Goal: Ask a question: Seek information or help from site administrators or community

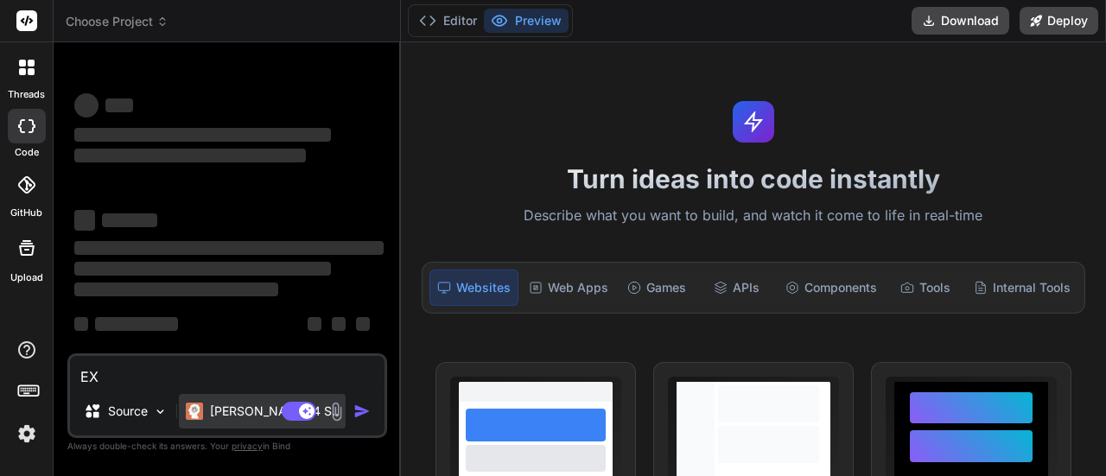
click at [249, 412] on p "[PERSON_NAME] 4 S.." at bounding box center [274, 411] width 129 height 17
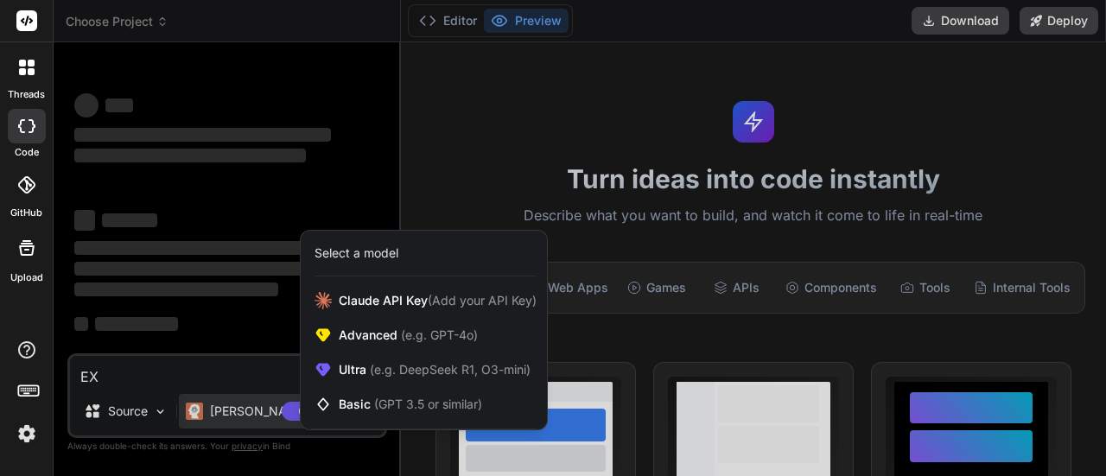
click at [249, 412] on div at bounding box center [553, 238] width 1106 height 476
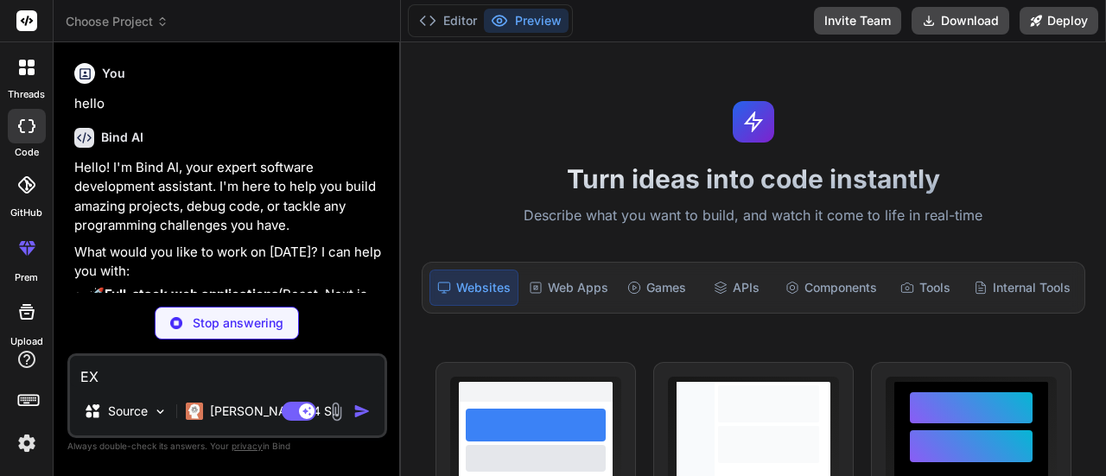
scroll to position [87, 0]
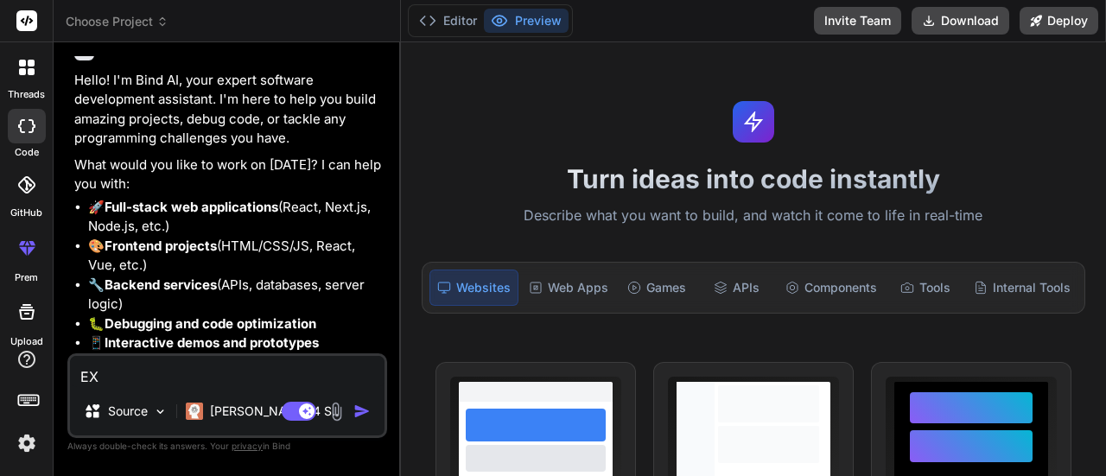
type textarea "x"
click at [229, 367] on textarea "EX" at bounding box center [227, 371] width 314 height 31
paste textarea "public static BufferedImage readImageFromByteArray(byte[] imageData) { Buffered…"
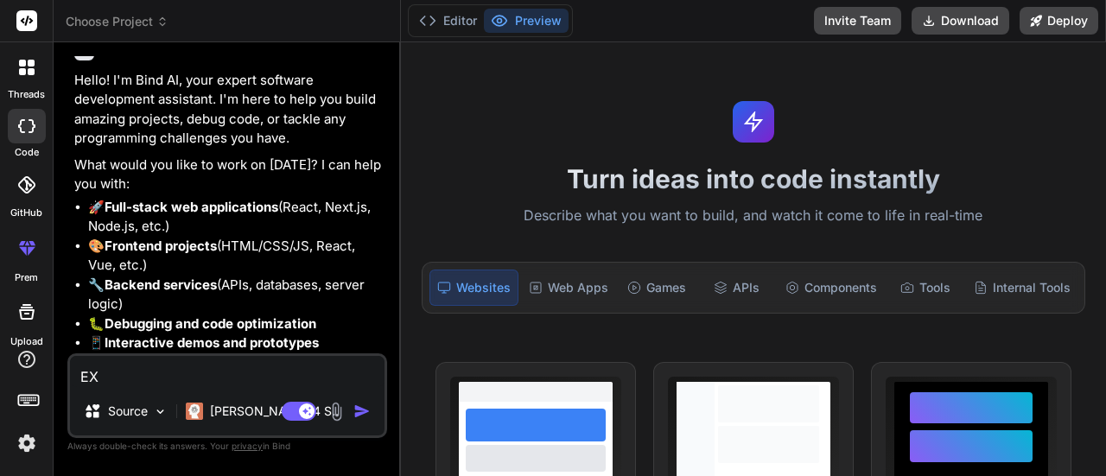
type textarea "public static BufferedImage readImageFromByteArray(byte[] imageData) { Buffered…"
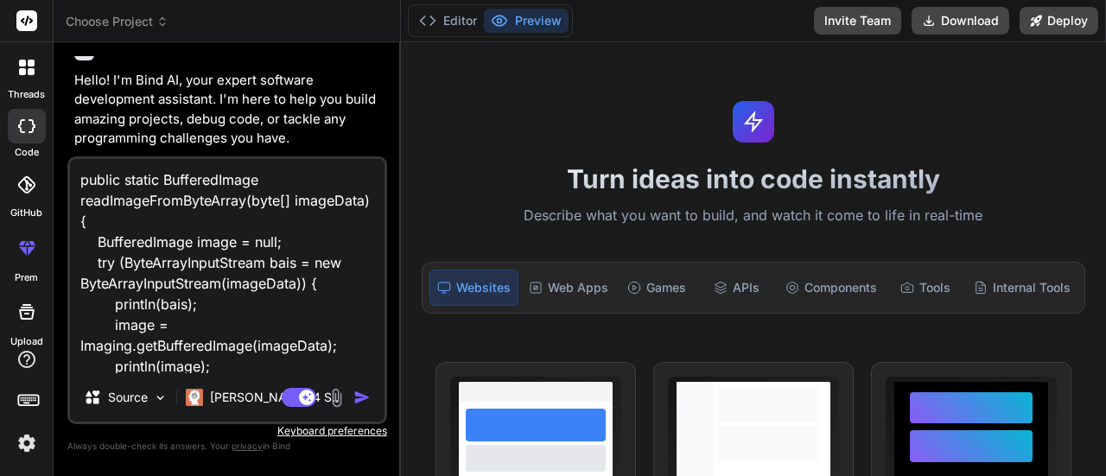
scroll to position [125, 0]
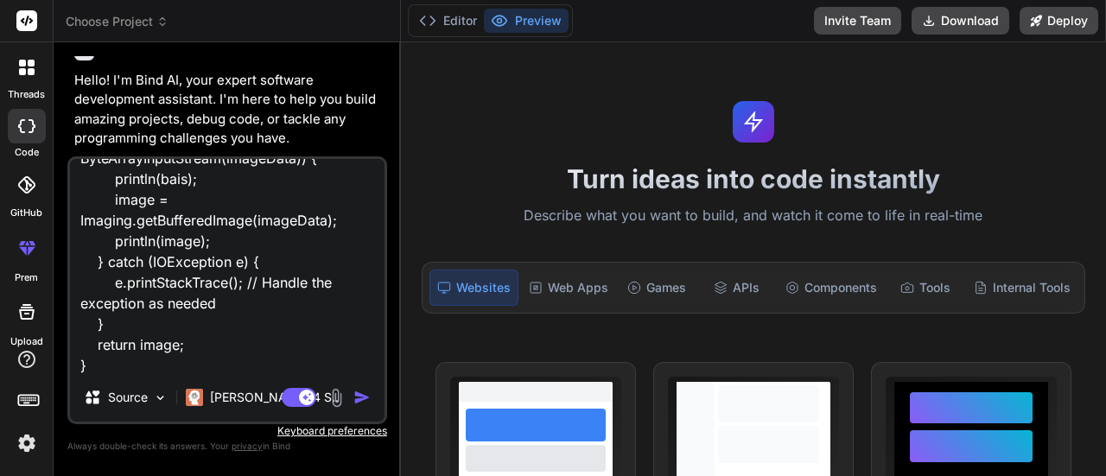
type textarea "x"
type textarea "public static BufferedImage readImageFromByteArray(byte[] imageData) { Buffered…"
type textarea "x"
type textarea "public static BufferedImage readImageFromByteArray(byte[] imageData) { Buffered…"
type textarea "x"
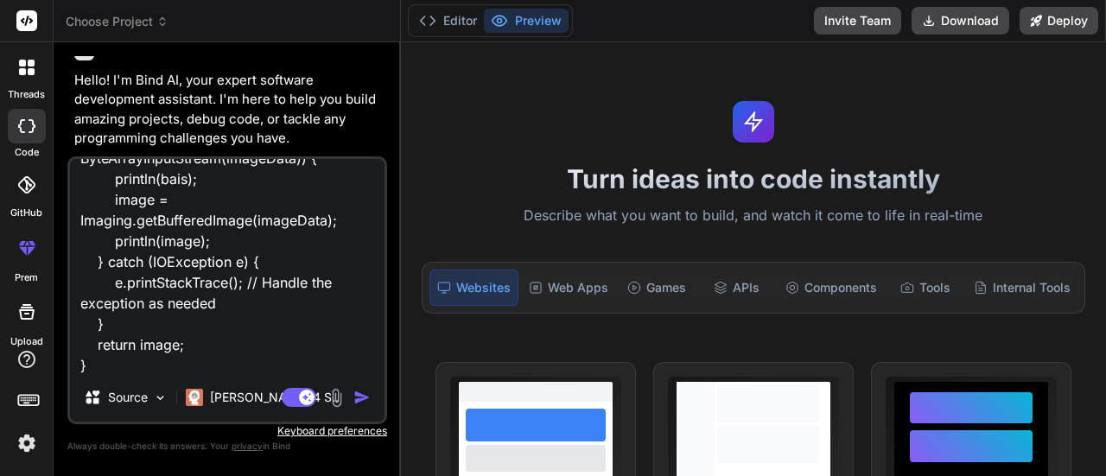
scroll to position [146, 0]
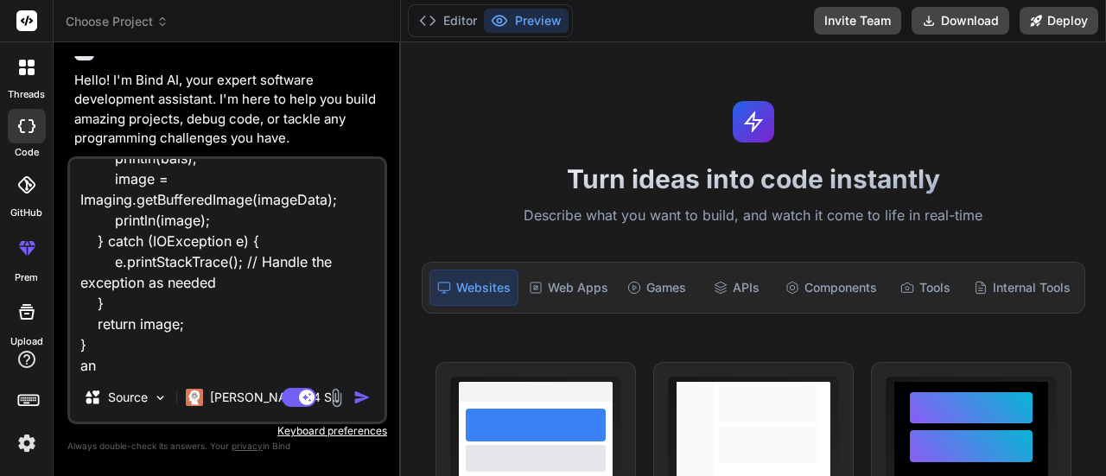
type textarea "public static BufferedImage readImageFromByteArray(byte[] imageData) { Buffered…"
type textarea "x"
type textarea "public static BufferedImage readImageFromByteArray(byte[] imageData) { Buffered…"
type textarea "x"
type textarea "public static BufferedImage readImageFromByteArray(byte[] imageData) { Buffered…"
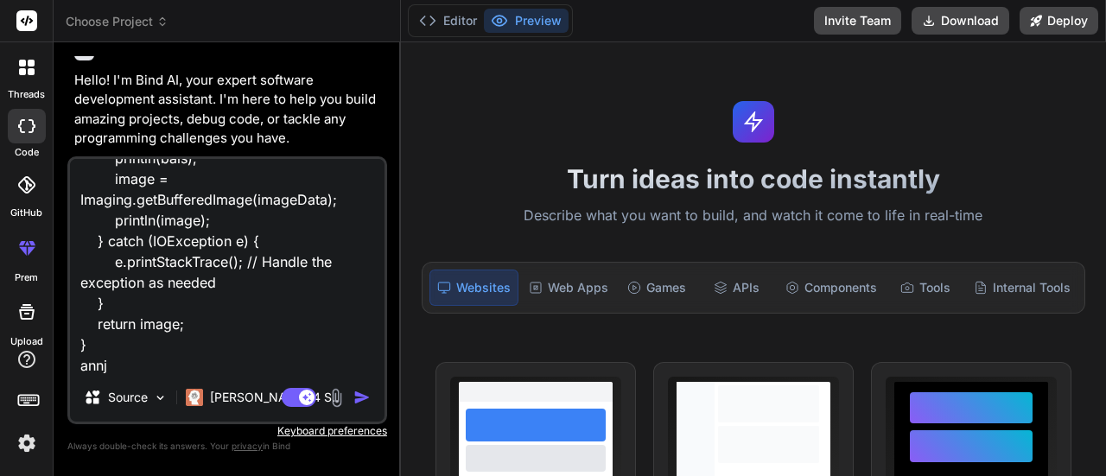
type textarea "x"
type textarea "public static BufferedImage readImageFromByteArray(byte[] imageData) { Buffered…"
type textarea "x"
type textarea "public static BufferedImage readImageFromByteArray(byte[] imageData) { Buffered…"
type textarea "x"
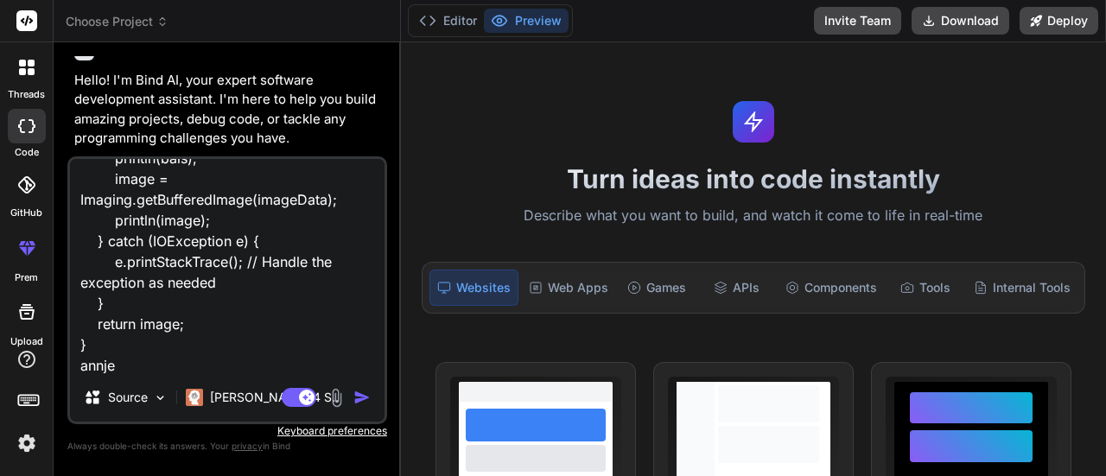
type textarea "public static BufferedImage readImageFromByteArray(byte[] imageData) { Buffered…"
type textarea "x"
type textarea "public static BufferedImage readImageFromByteArray(byte[] imageData) { Buffered…"
type textarea "x"
type textarea "public static BufferedImage readImageFromByteArray(byte[] imageData) { Buffered…"
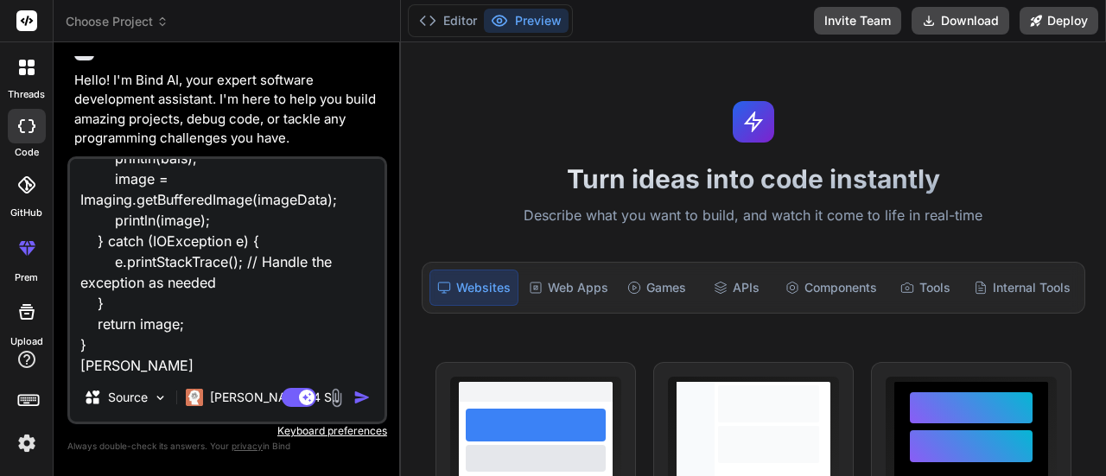
type textarea "x"
type textarea "public static BufferedImage readImageFromByteArray(byte[] imageData) { Buffered…"
type textarea "x"
type textarea "public static BufferedImage readImageFromByteArray(byte[] imageData) { Buffered…"
type textarea "x"
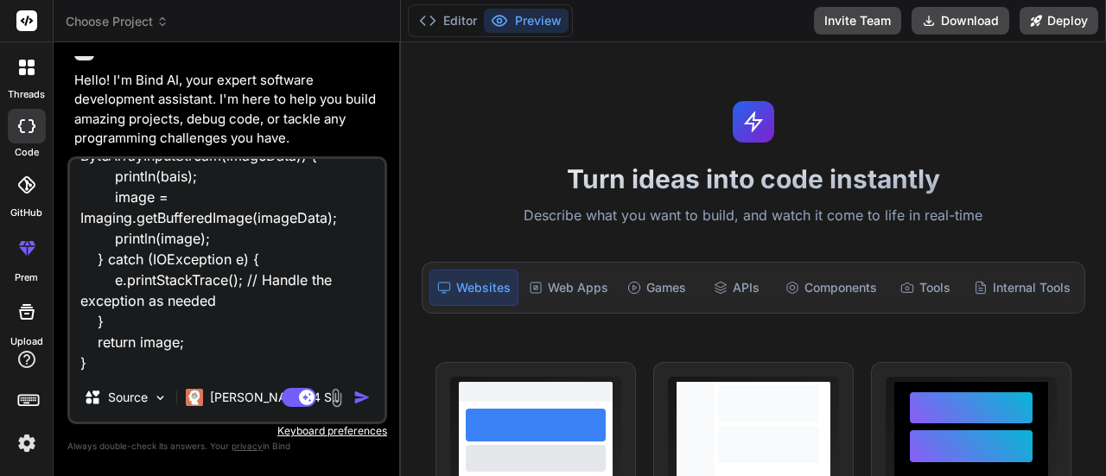
type textarea "public static BufferedImage readImageFromByteArray(byte[] imageData) { Buffered…"
type textarea "x"
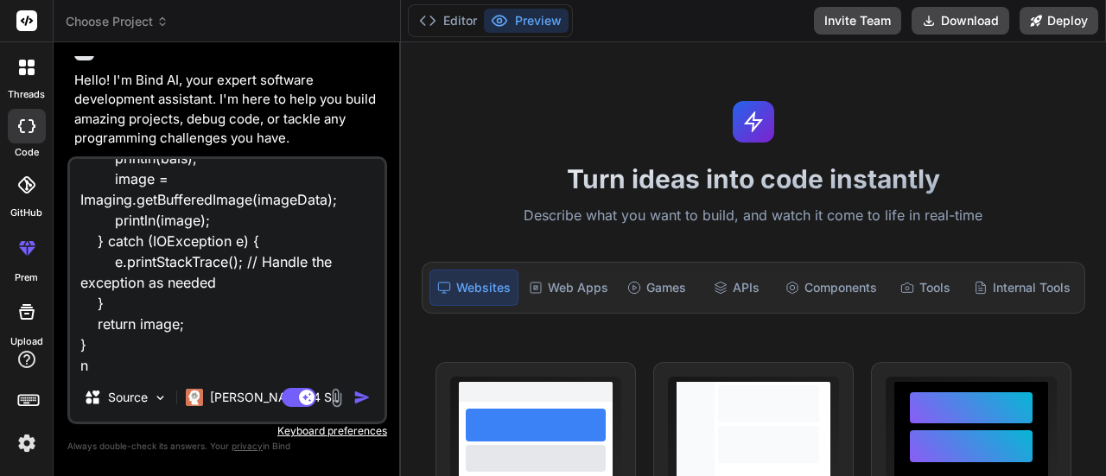
type textarea "public static BufferedImage readImageFromByteArray(byte[] imageData) { Buffered…"
type textarea "x"
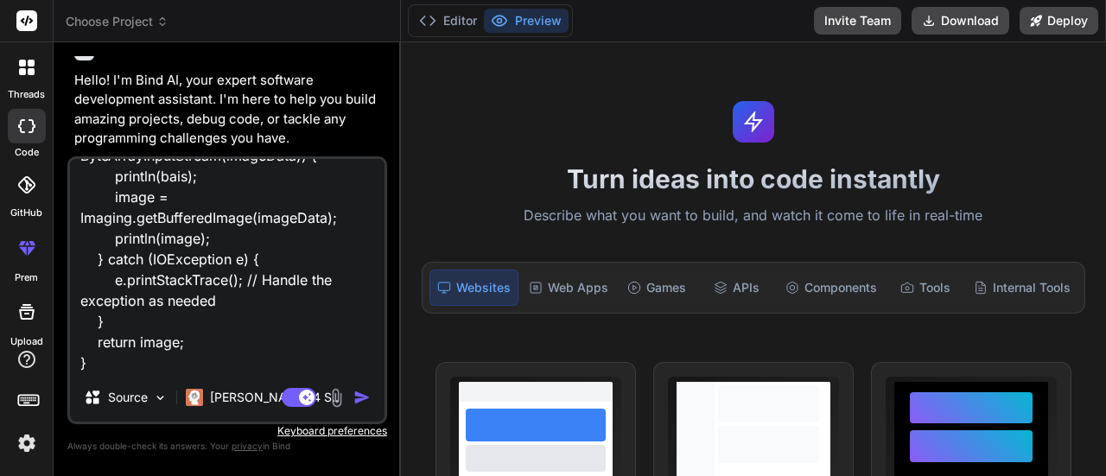
type textarea "public static BufferedImage readImageFromByteArray(byte[] imageData) { Buffered…"
type textarea "x"
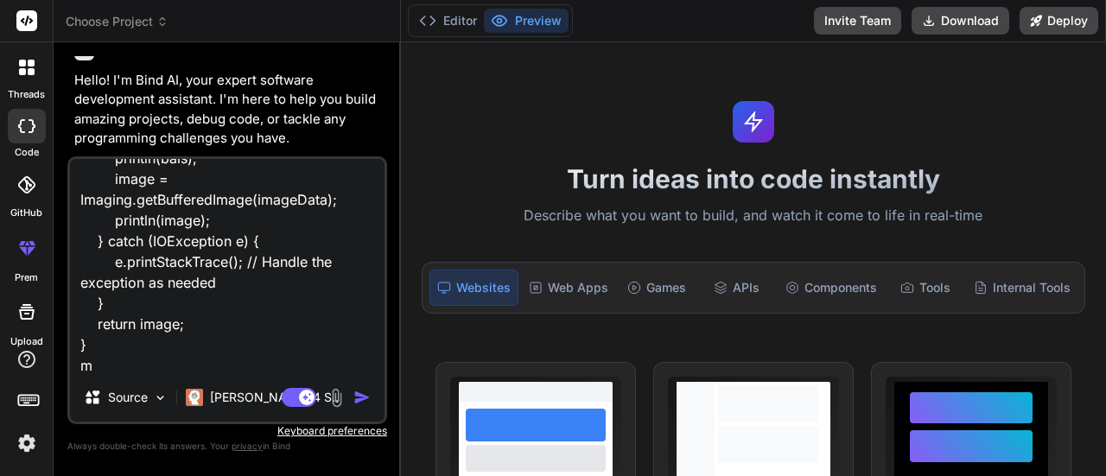
type textarea "public static BufferedImage readImageFromByteArray(byte[] imageData) { Buffered…"
type textarea "x"
type textarea "public static BufferedImage readImageFromByteArray(byte[] imageData) { Buffered…"
type textarea "x"
type textarea "public static BufferedImage readImageFromByteArray(byte[] imageData) { Buffered…"
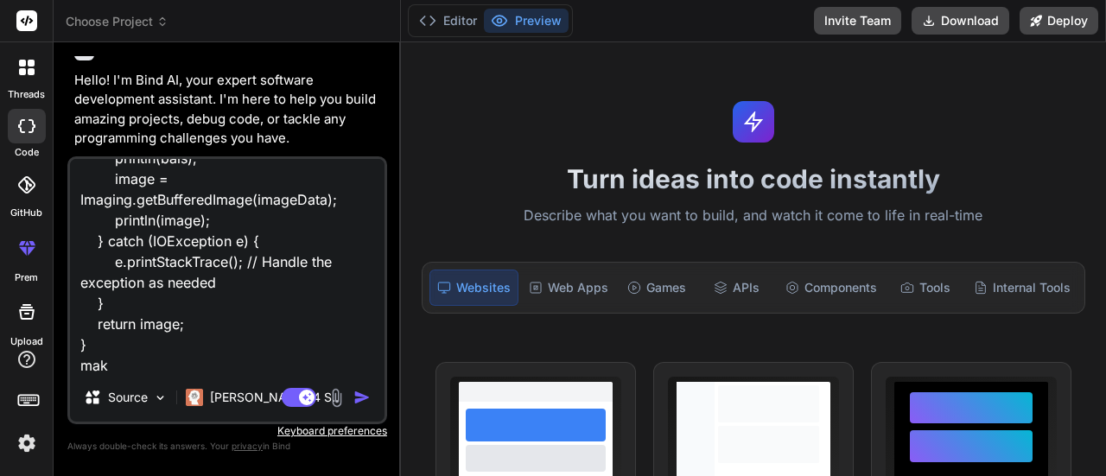
type textarea "x"
type textarea "public static BufferedImage readImageFromByteArray(byte[] imageData) { Buffered…"
type textarea "x"
type textarea "public static BufferedImage readImageFromByteArray(byte[] imageData) { Buffered…"
type textarea "x"
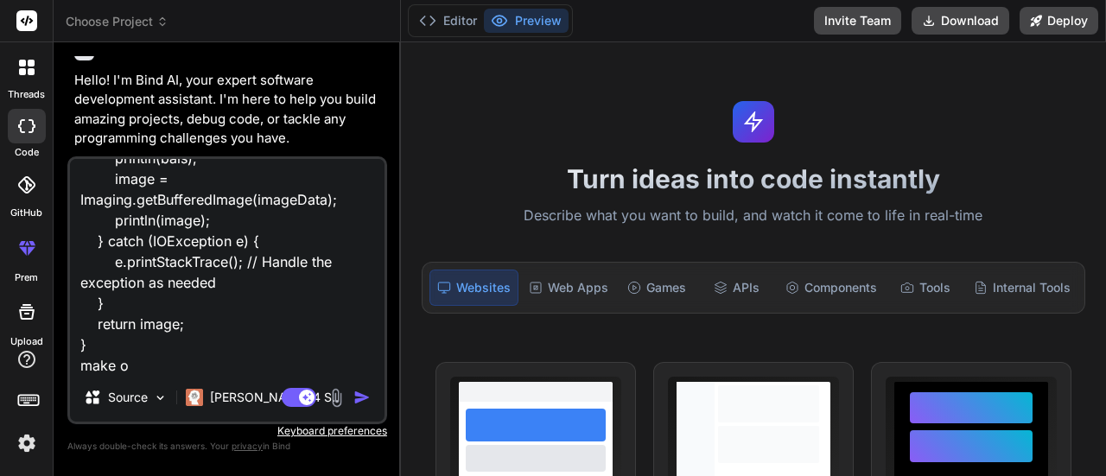
type textarea "public static BufferedImage readImageFromByteArray(byte[] imageData) { Buffered…"
type textarea "x"
type textarea "public static BufferedImage readImageFromByteArray(byte[] imageData) { Buffered…"
type textarea "x"
type textarea "public static BufferedImage readImageFromByteArray(byte[] imageData) { Buffered…"
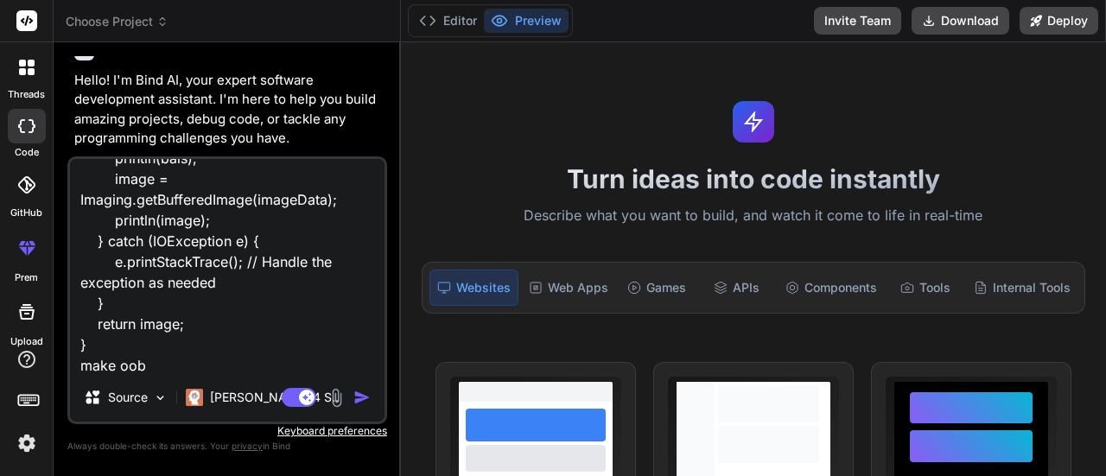
type textarea "x"
type textarea "public static BufferedImage readImageFromByteArray(byte[] imageData) { Buffered…"
type textarea "x"
type textarea "public static BufferedImage readImageFromByteArray(byte[] imageData) { Buffered…"
type textarea "x"
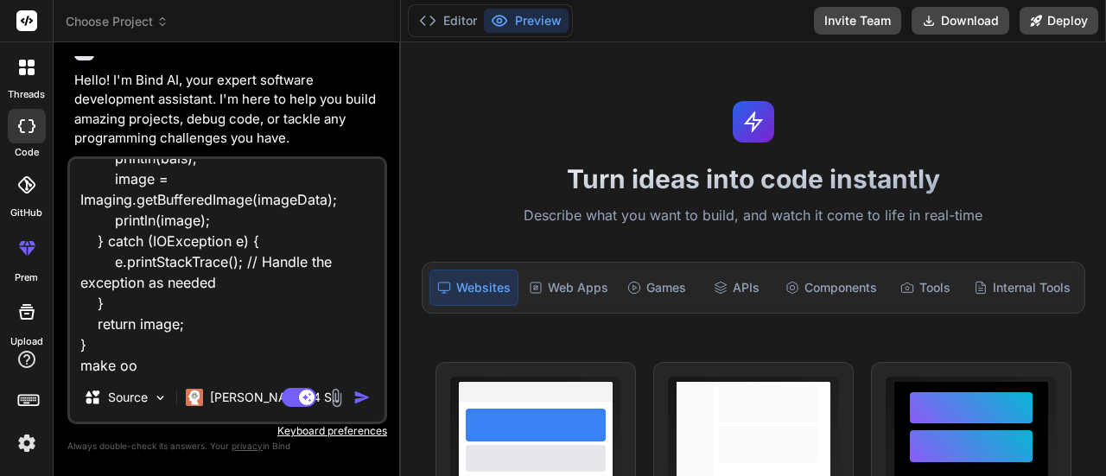
type textarea "public static BufferedImage readImageFromByteArray(byte[] imageData) { Buffered…"
type textarea "x"
type textarea "public static BufferedImage readImageFromByteArray(byte[] imageData) { Buffered…"
type textarea "x"
type textarea "public static BufferedImage readImageFromByteArray(byte[] imageData) { Buffered…"
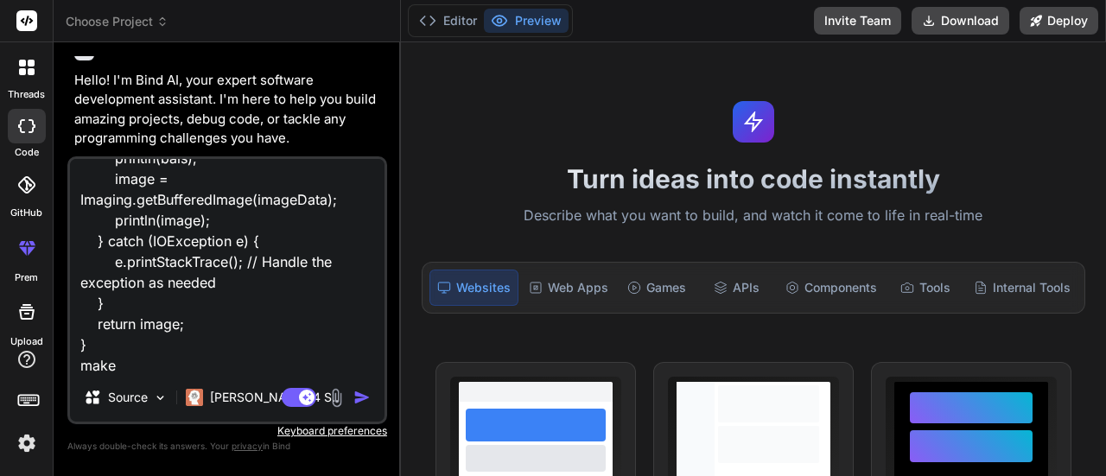
type textarea "x"
type textarea "public static BufferedImage readImageFromByteArray(byte[] imageData) { Buffered…"
type textarea "x"
type textarea "public static BufferedImage readImageFromByteArray(byte[] imageData) { Buffered…"
type textarea "x"
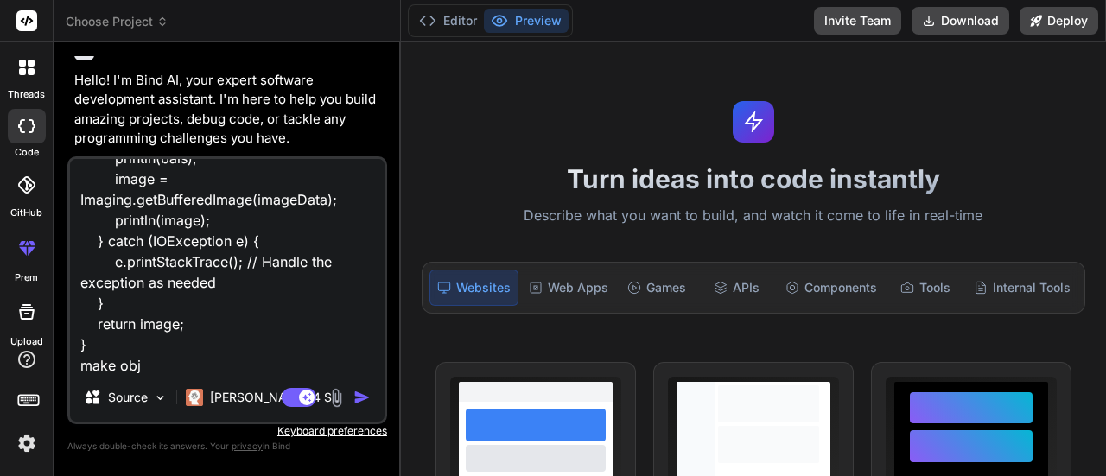
type textarea "public static BufferedImage readImageFromByteArray(byte[] imageData) { Buffered…"
type textarea "x"
type textarea "public static BufferedImage readImageFromByteArray(byte[] imageData) { Buffered…"
type textarea "x"
type textarea "public static BufferedImage readImageFromByteArray(byte[] imageData) { Buffered…"
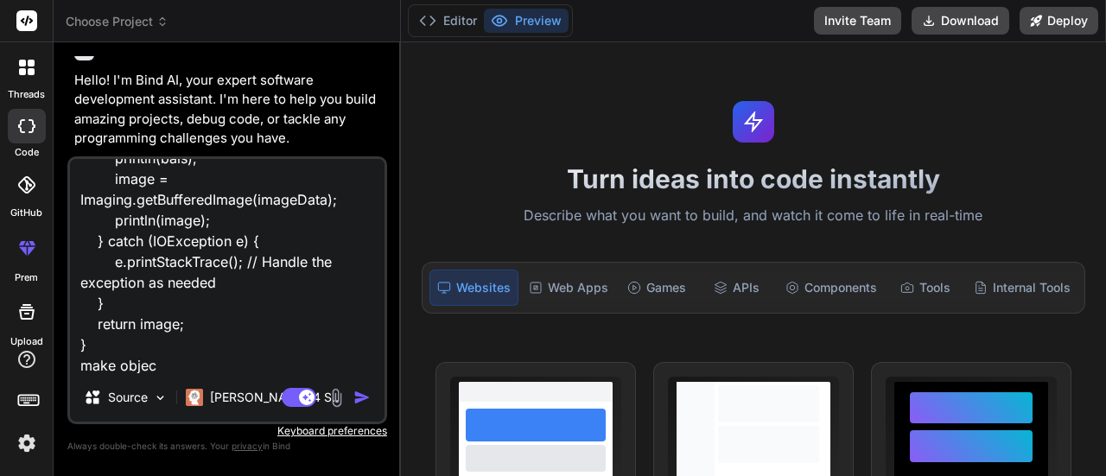
type textarea "x"
type textarea "public static BufferedImage readImageFromByteArray(byte[] imageData) { Buffered…"
type textarea "x"
type textarea "public static BufferedImage readImageFromByteArray(byte[] imageData) { Buffered…"
type textarea "x"
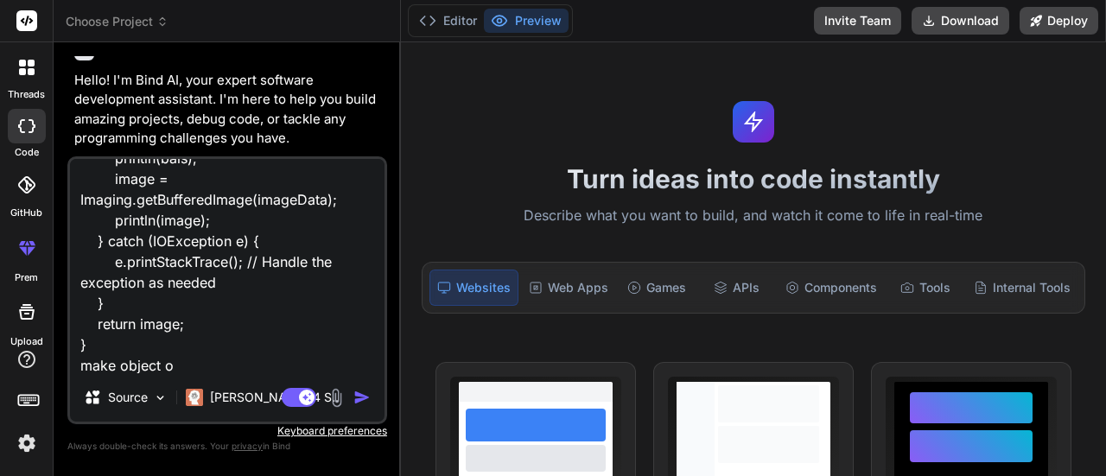
type textarea "public static BufferedImage readImageFromByteArray(byte[] imageData) { Buffered…"
type textarea "x"
type textarea "public static BufferedImage readImageFromByteArray(byte[] imageData) { Buffered…"
type textarea "x"
type textarea "public static BufferedImage readImageFromByteArray(byte[] imageData) { Buffered…"
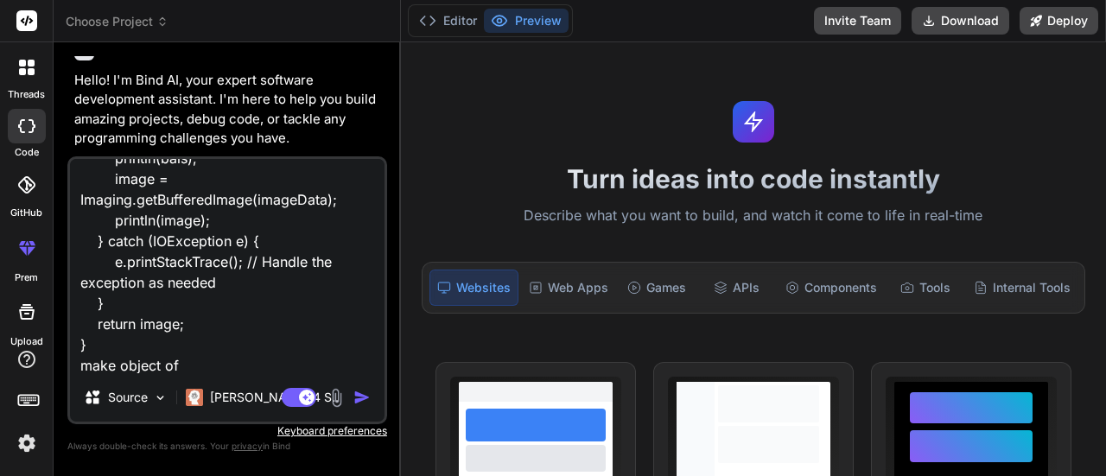
type textarea "x"
type textarea "public static BufferedImage readImageFromByteArray(byte[] imageData) { Buffered…"
type textarea "x"
type textarea "public static BufferedImage readImageFromByteArray(byte[] imageData) { Buffered…"
type textarea "x"
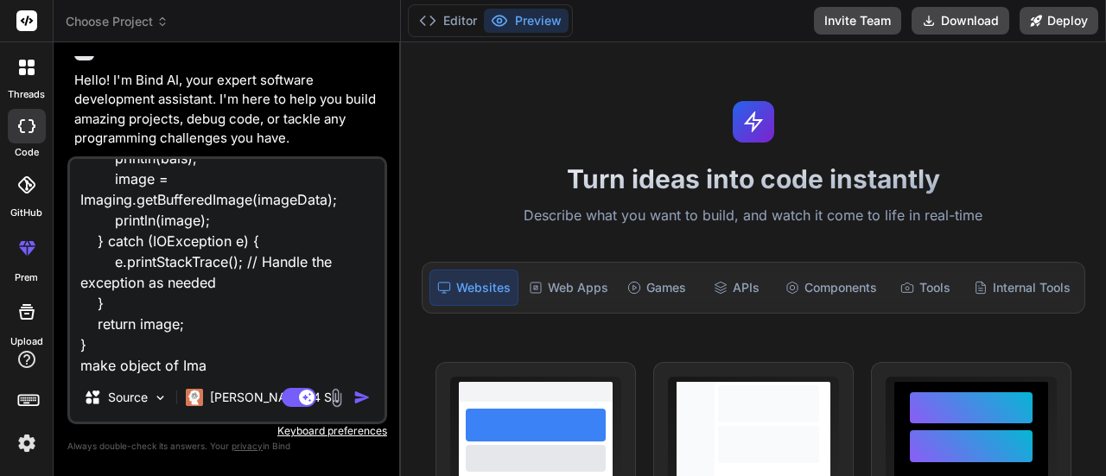
type textarea "public static BufferedImage readImageFromByteArray(byte[] imageData) { Buffered…"
type textarea "x"
type textarea "public static BufferedImage readImageFromByteArray(byte[] imageData) { Buffered…"
type textarea "x"
type textarea "public static BufferedImage readImageFromByteArray(byte[] imageData) { Buffered…"
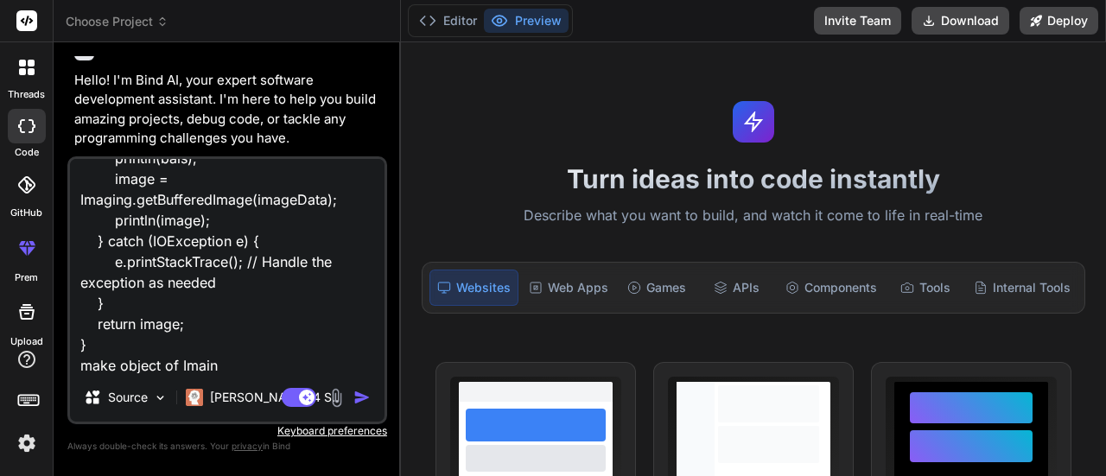
type textarea "x"
type textarea "public static BufferedImage readImageFromByteArray(byte[] imageData) { Buffered…"
type textarea "x"
type textarea "public static BufferedImage readImageFromByteArray(byte[] imageData) { Buffered…"
type textarea "x"
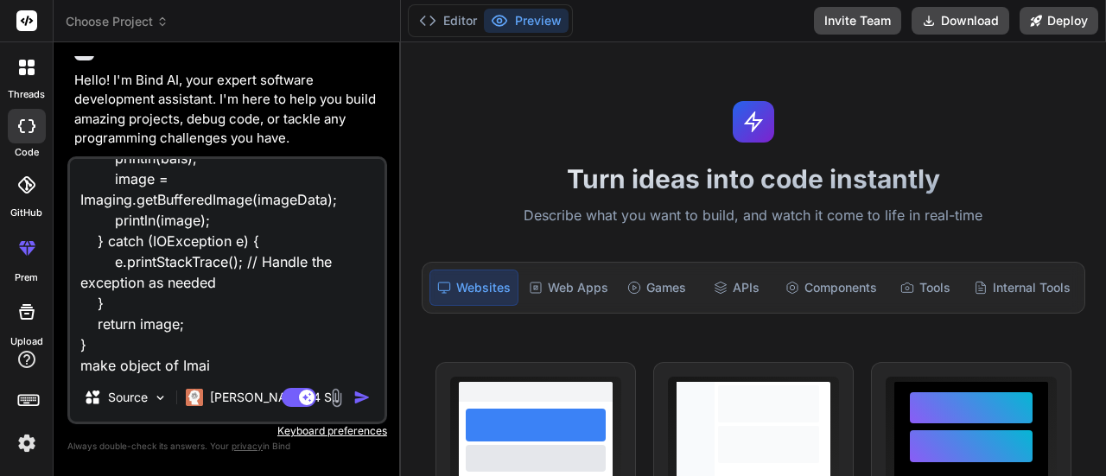
type textarea "public static BufferedImage readImageFromByteArray(byte[] imageData) { Buffered…"
type textarea "x"
type textarea "public static BufferedImage readImageFromByteArray(byte[] imageData) { Buffered…"
type textarea "x"
type textarea "public static BufferedImage readImageFromByteArray(byte[] imageData) { Buffered…"
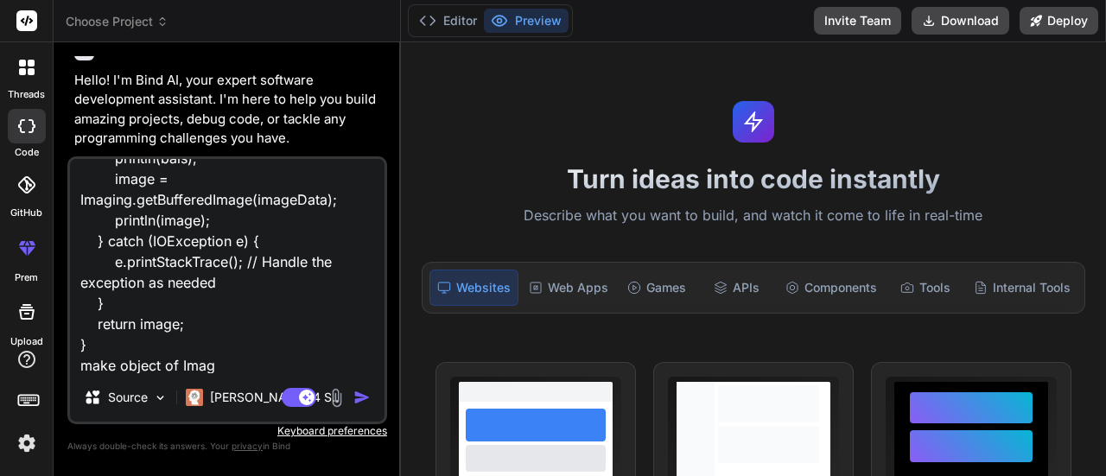
type textarea "x"
type textarea "public static BufferedImage readImageFromByteArray(byte[] imageData) { Buffered…"
type textarea "x"
type textarea "public static BufferedImage readImageFromByteArray(byte[] imageData) { Buffered…"
type textarea "x"
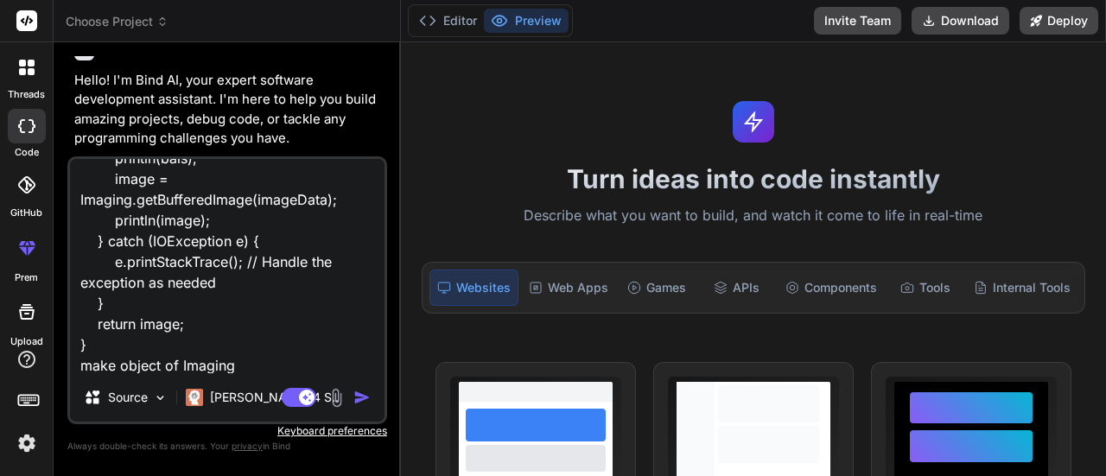
type textarea "public static BufferedImage readImageFromByteArray(byte[] imageData) { Buffered…"
type textarea "x"
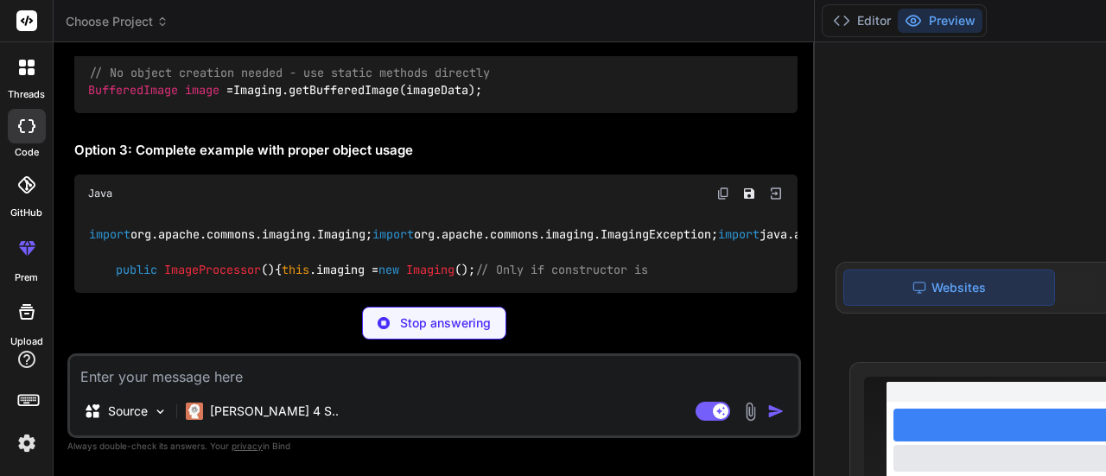
scroll to position [823, 0]
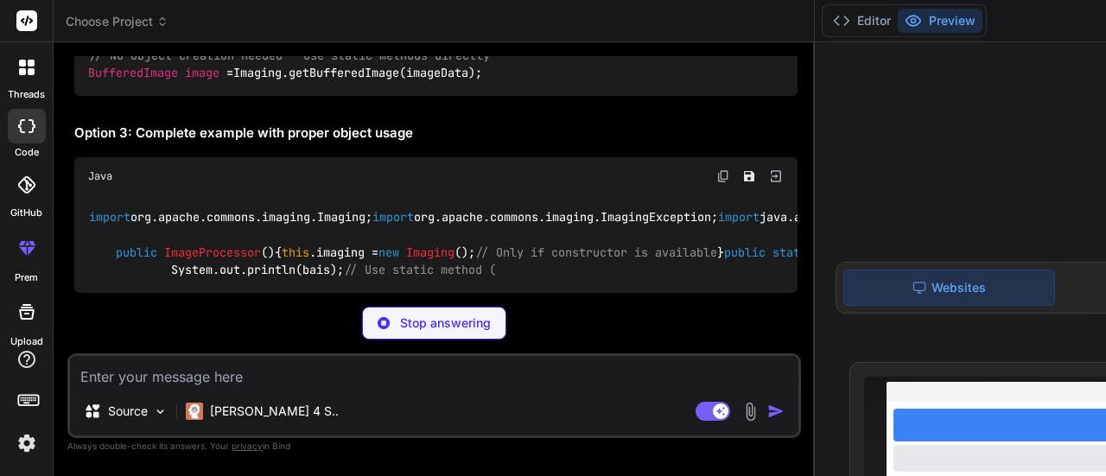
type textarea "x"
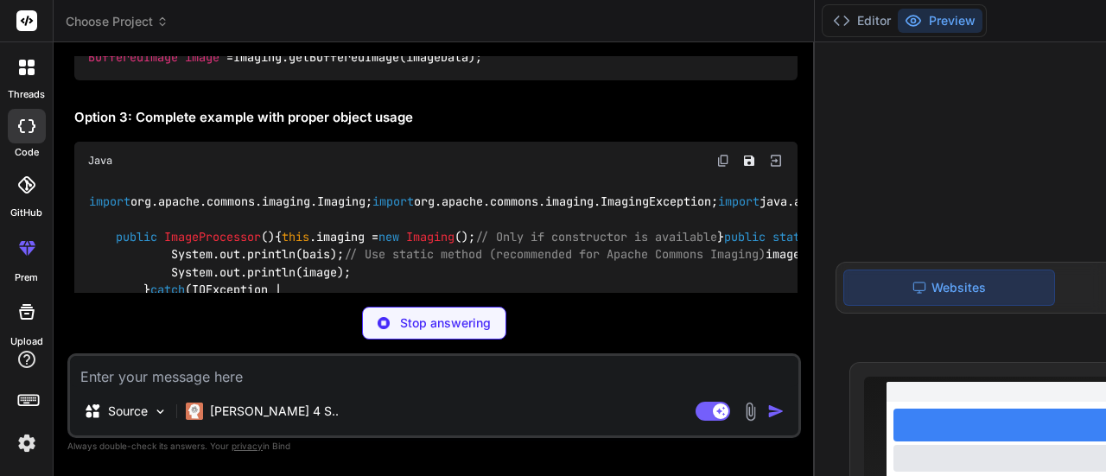
copy code "Imaging imaging = new Imaging ();"
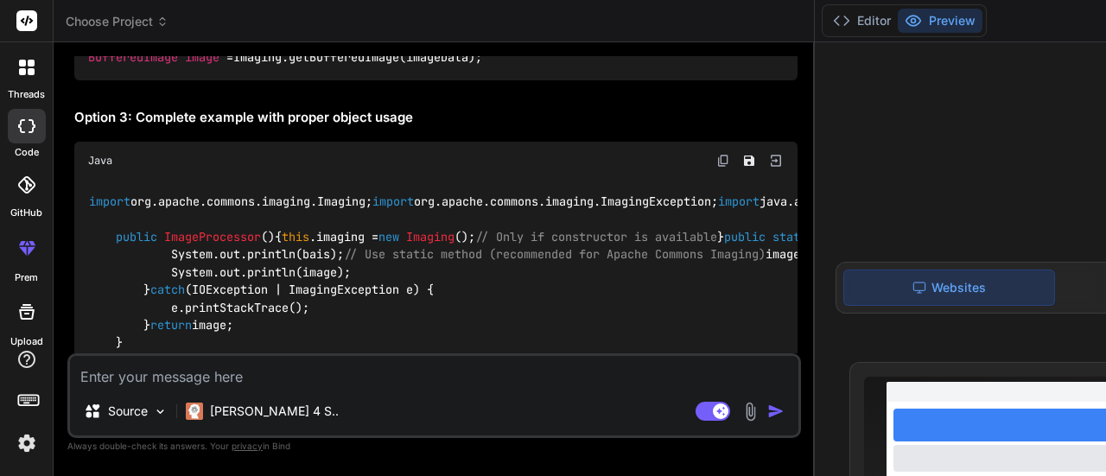
type textarea "x"
click at [193, 374] on textarea at bounding box center [434, 371] width 728 height 31
type textarea "i"
type textarea "x"
type textarea "im"
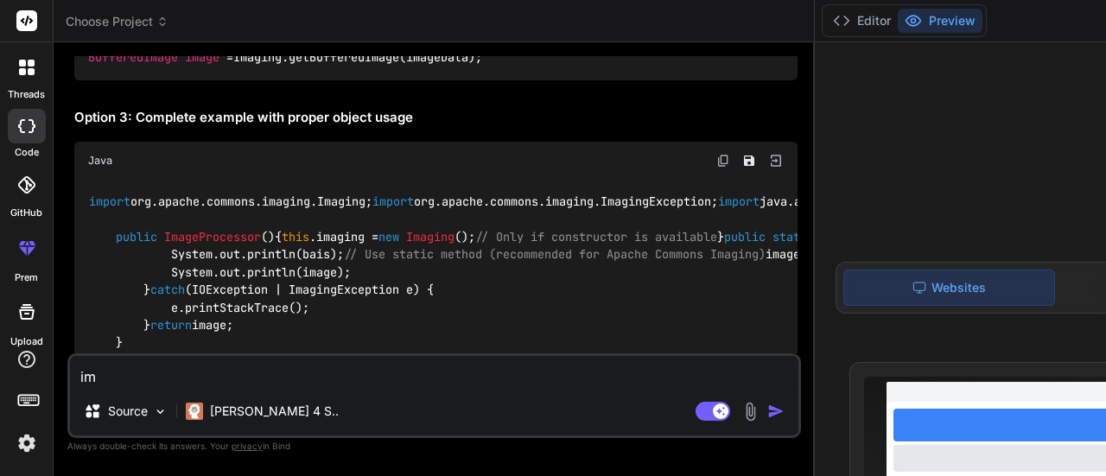
type textarea "x"
type textarea "imp"
type textarea "x"
type textarea "impo"
type textarea "x"
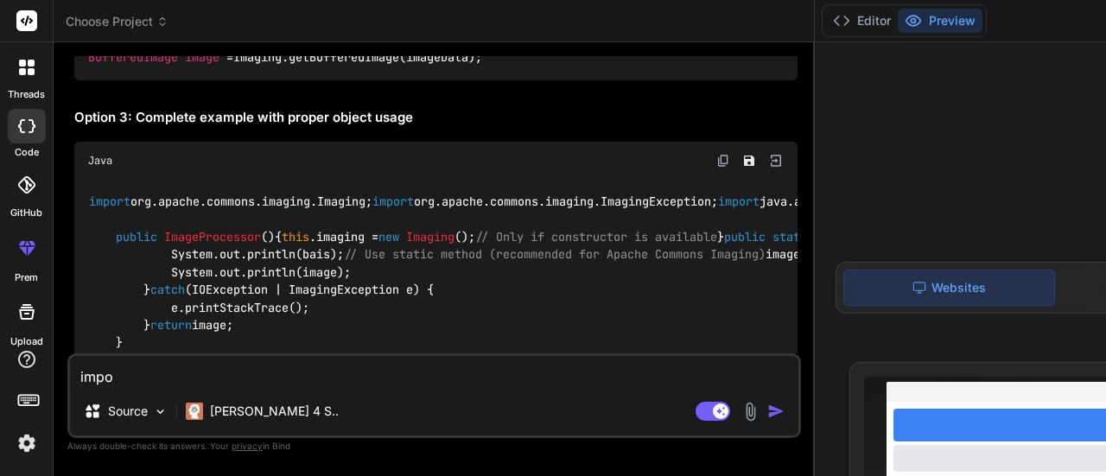
type textarea "impor"
type textarea "x"
type textarea "imporr"
type textarea "x"
type textarea "impor"
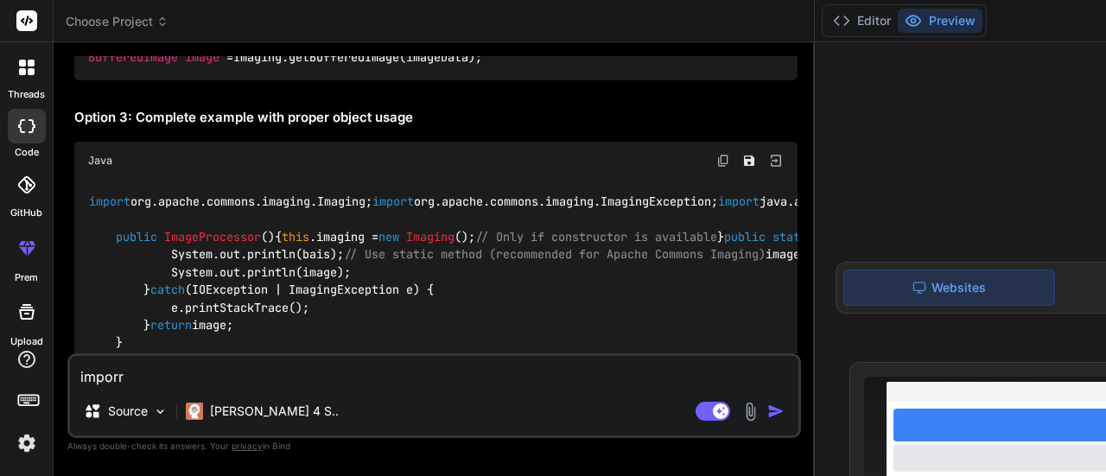
type textarea "x"
type textarea "impo"
type textarea "x"
type textarea "impot"
type textarea "x"
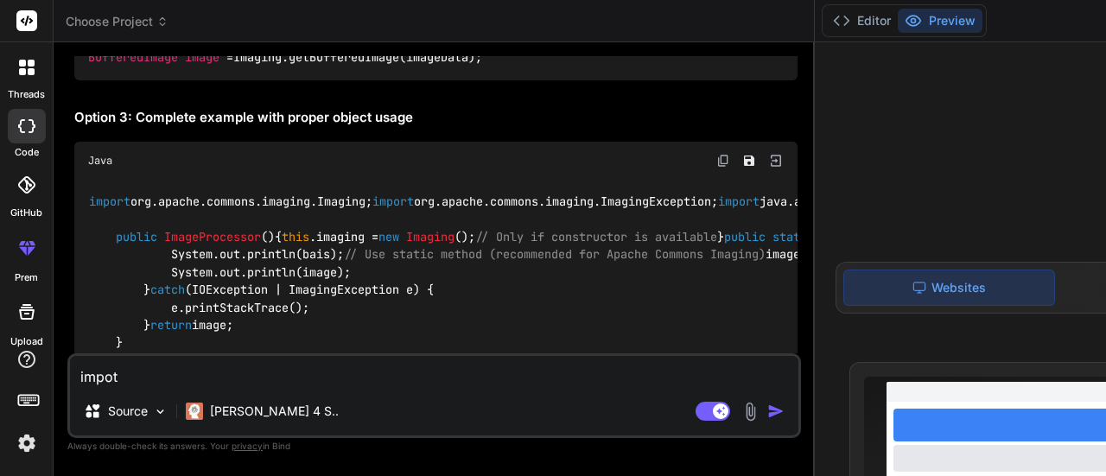
type textarea "impot"
type textarea "x"
type textarea "impot"
type textarea "x"
type textarea "impo"
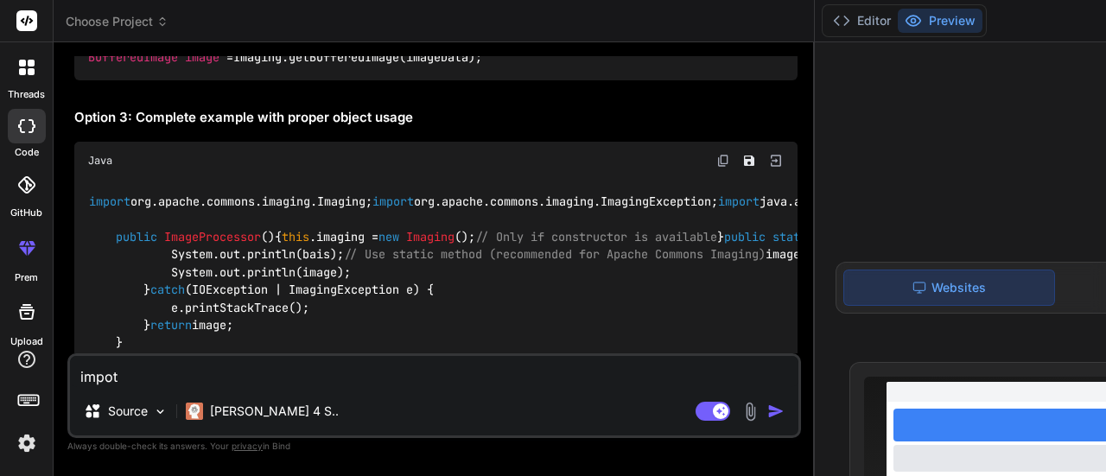
type textarea "x"
type textarea "impor"
type textarea "x"
type textarea "import"
type textarea "x"
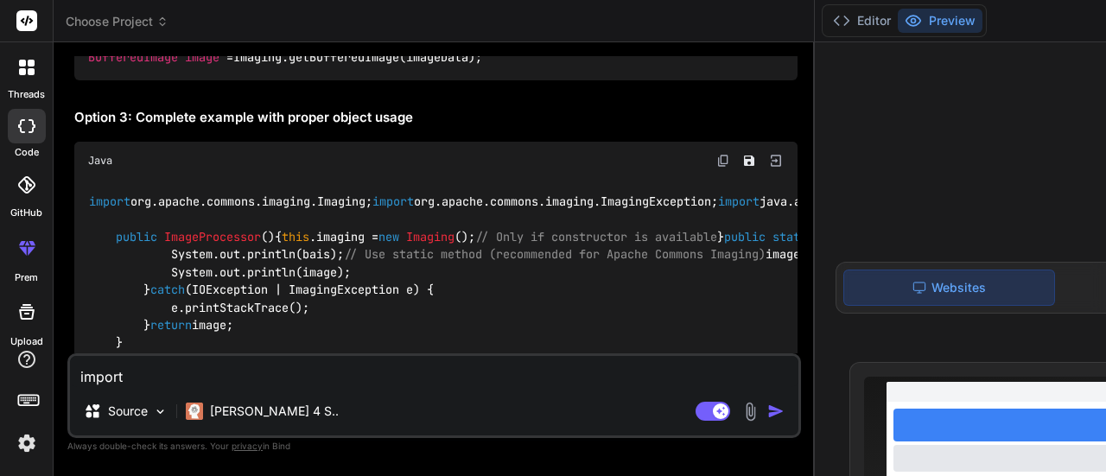
type textarea "import"
type textarea "x"
type textarea "import s"
type textarea "x"
type textarea "import sa"
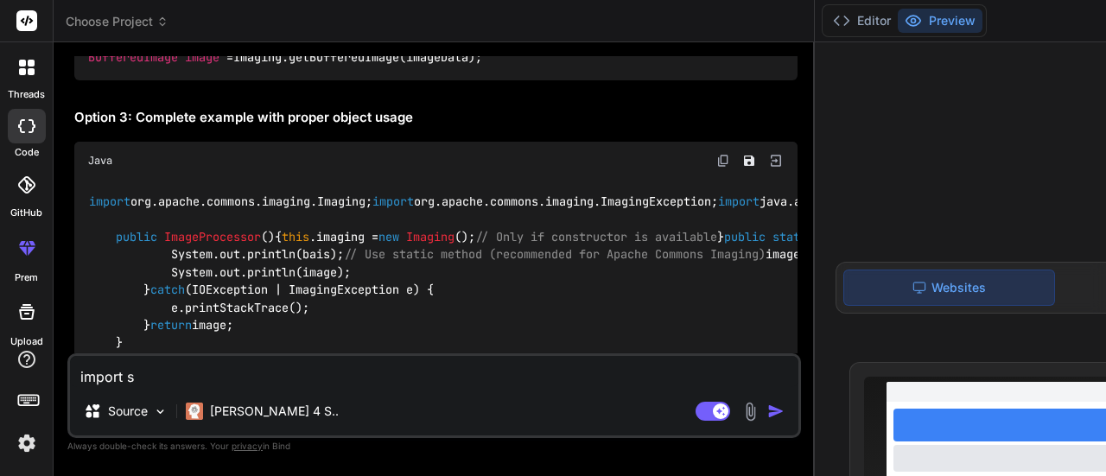
type textarea "x"
type textarea "import sat"
type textarea "x"
type textarea "import sa"
type textarea "x"
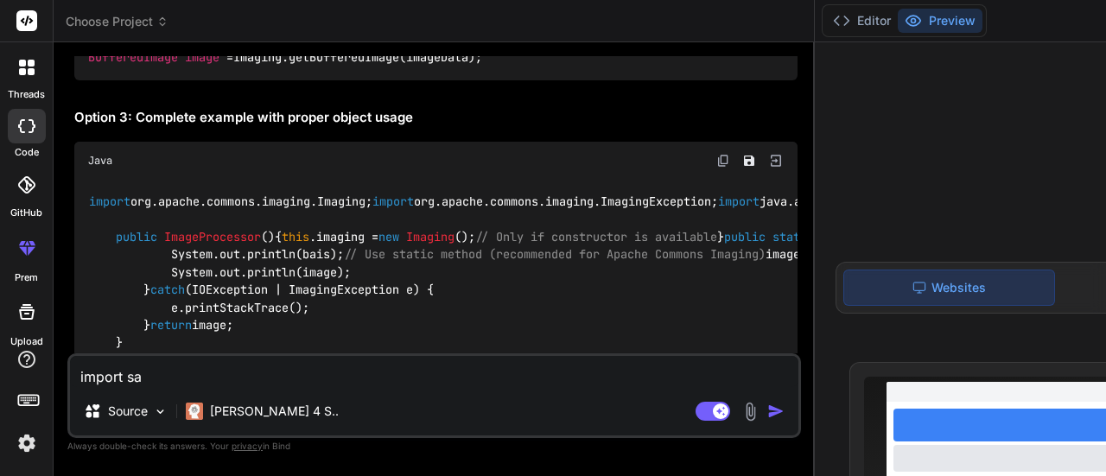
type textarea "import s"
type textarea "x"
type textarea "import st"
type textarea "x"
type textarea "import sta"
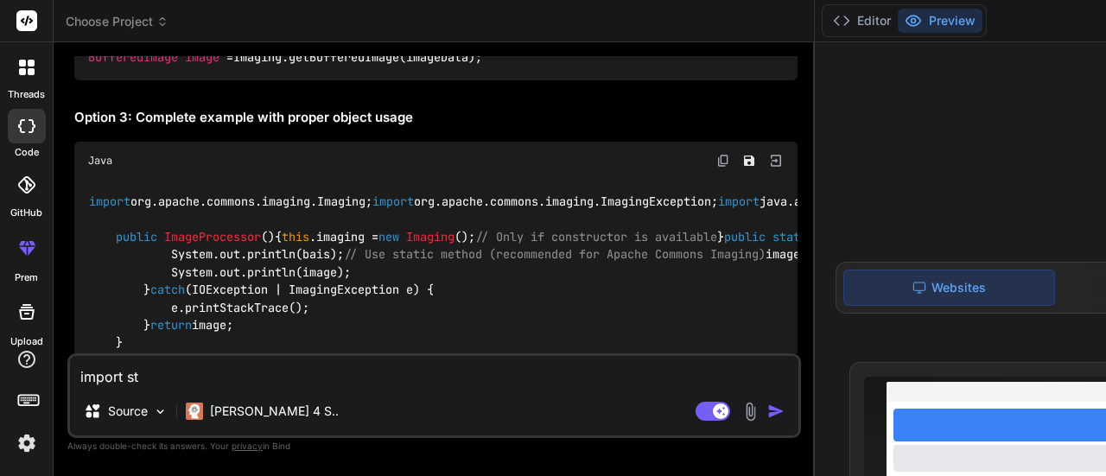
type textarea "x"
type textarea "import stat"
type textarea "x"
type textarea "import state"
type textarea "x"
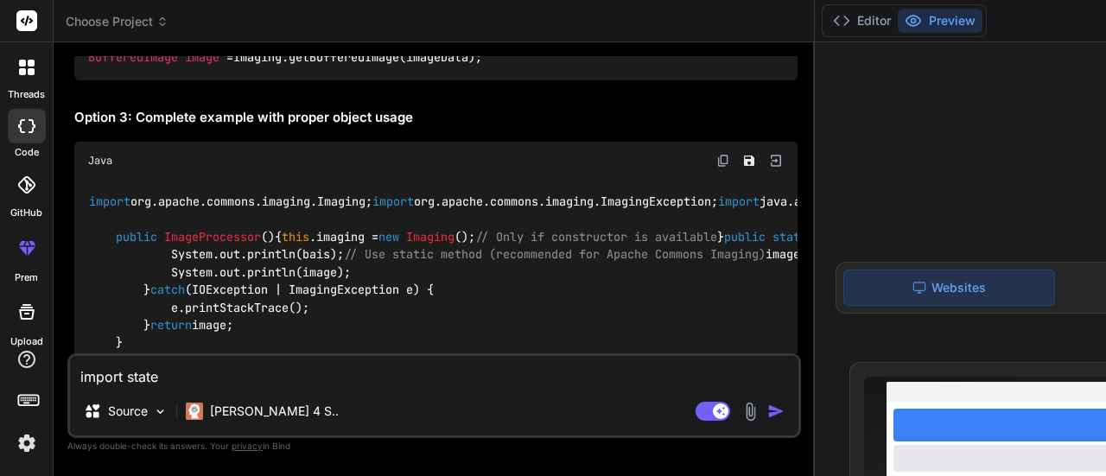
type textarea "import statem"
type textarea "x"
type textarea "import stateme"
type textarea "x"
type textarea "import statemen"
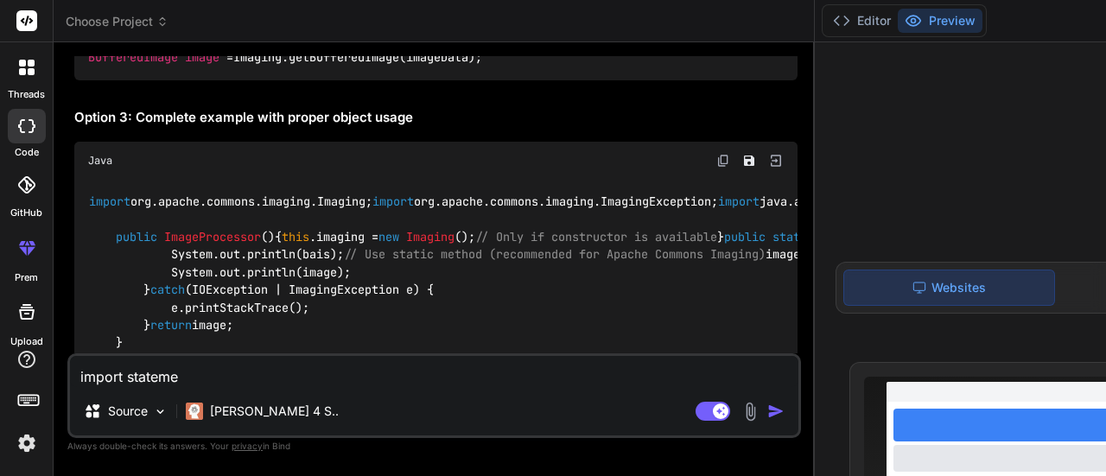
type textarea "x"
type textarea "import statement"
type textarea "x"
type textarea "import statement"
type textarea "x"
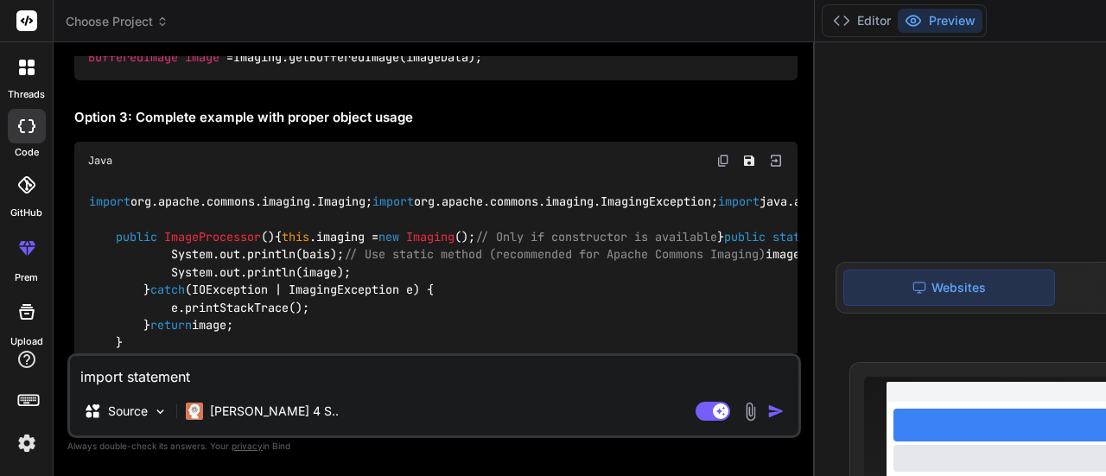
type textarea "import statement o"
type textarea "x"
type textarea "import statement of"
type textarea "x"
type textarea "import statement of"
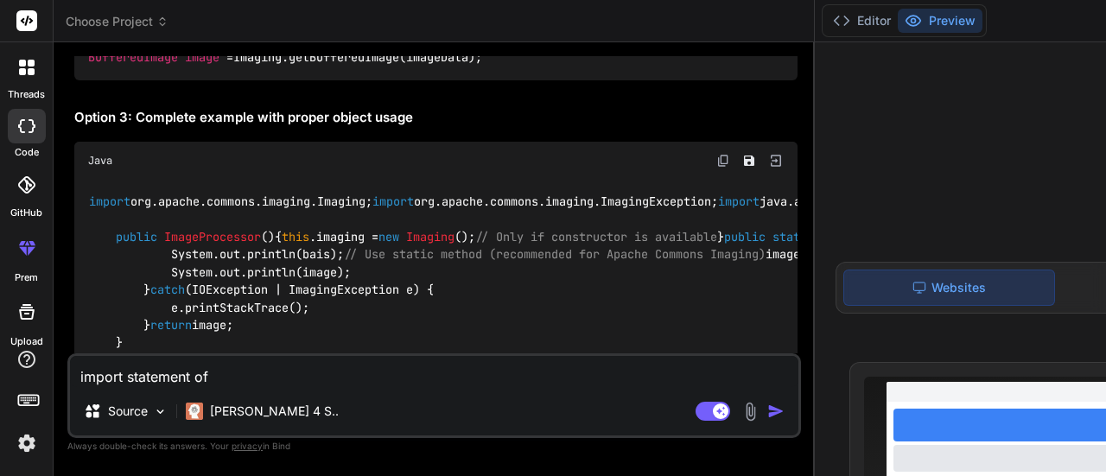
type textarea "x"
paste textarea "Imaging"
type textarea "import statement of Imaging"
type textarea "x"
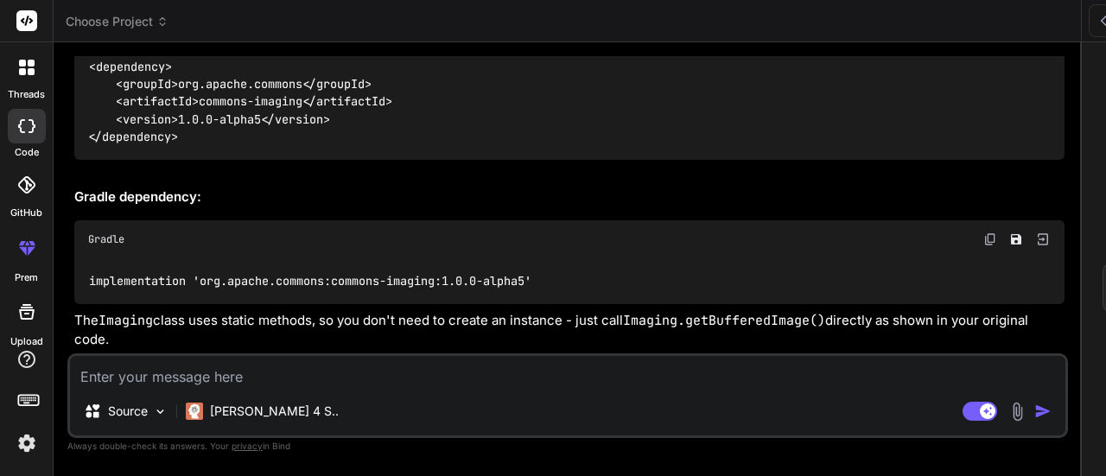
scroll to position [2126, 0]
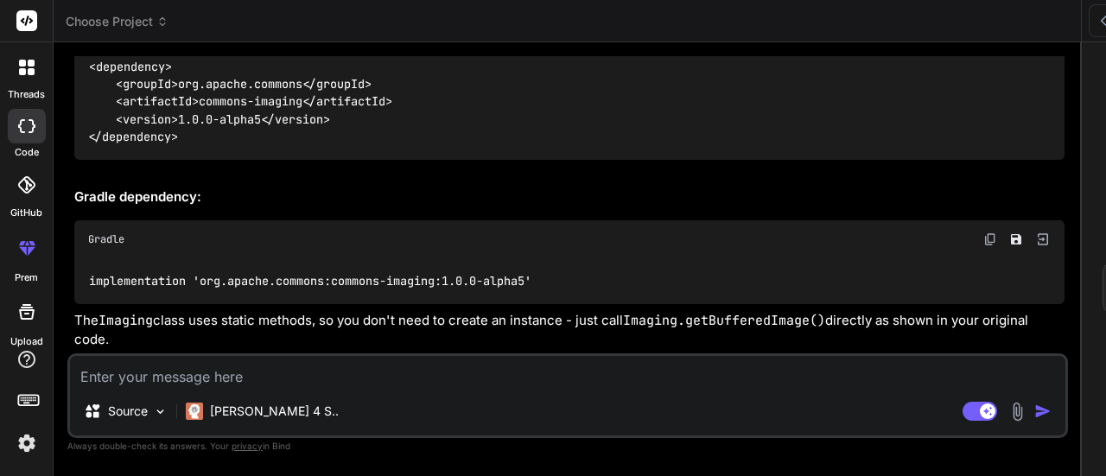
copy code "BufferedImage image = null ;"
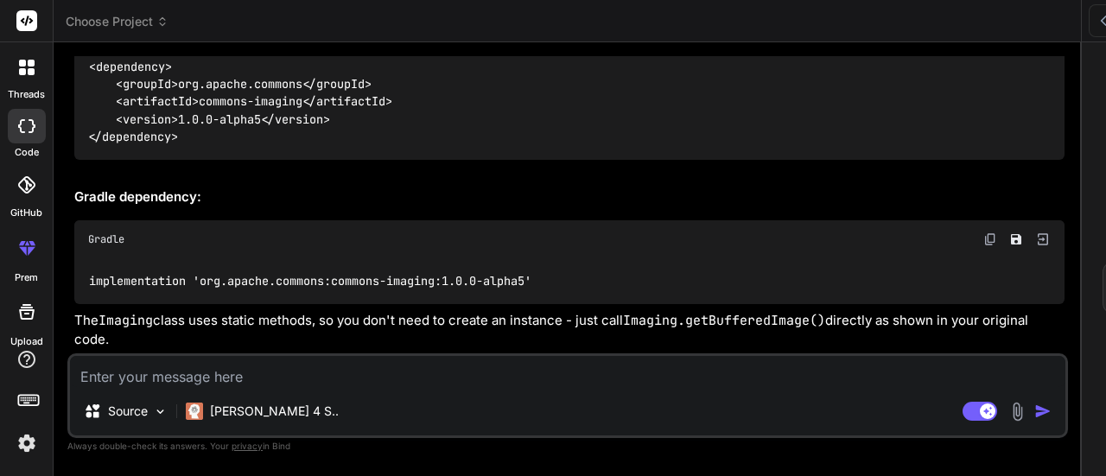
copy code "image = Imaging.getBufferedImage(imageData);"
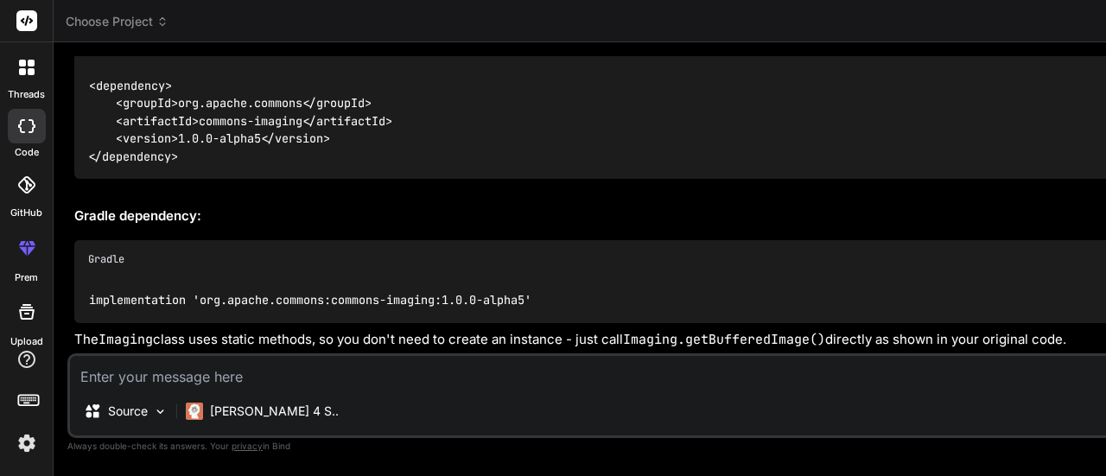
scroll to position [0, 9]
type textarea "x"
drag, startPoint x: 400, startPoint y: 162, endPoint x: 675, endPoint y: 189, distance: 276.9
click at [675, 189] on div "Bind AI Web Search Created with Pixso. Code Generator You hello Bind AI Hello! …" at bounding box center [988, 259] width 1869 height 434
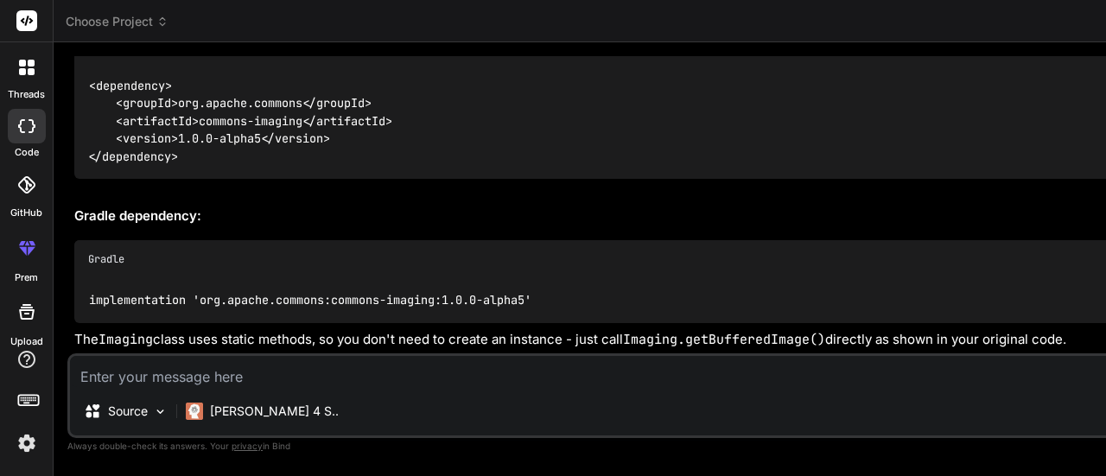
click at [321, 384] on textarea at bounding box center [988, 371] width 1836 height 31
paste textarea "public static BufferedImage readImageFromByteArray(byte[] imageData) { Buffered…"
type textarea "public static BufferedImage readImageFromByteArray(byte[] imageData) { Buffered…"
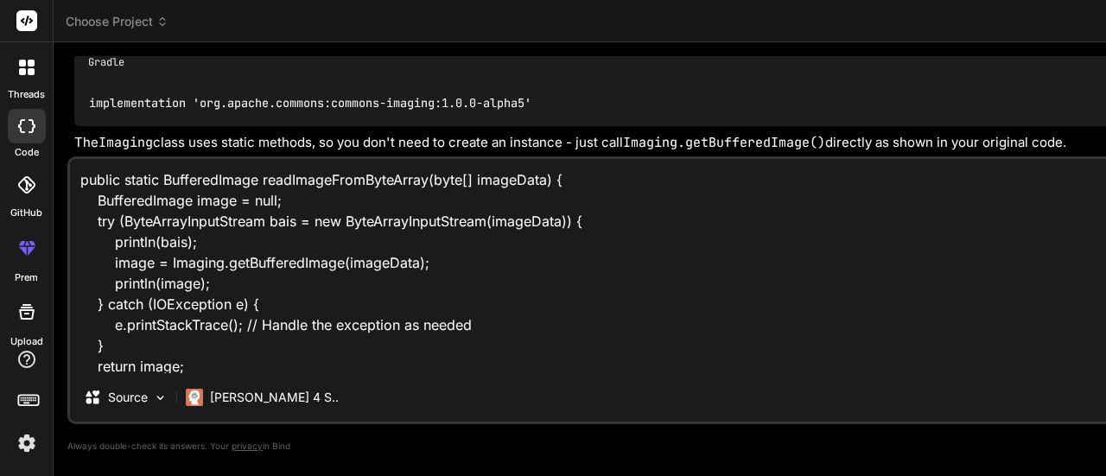
scroll to position [22, 0]
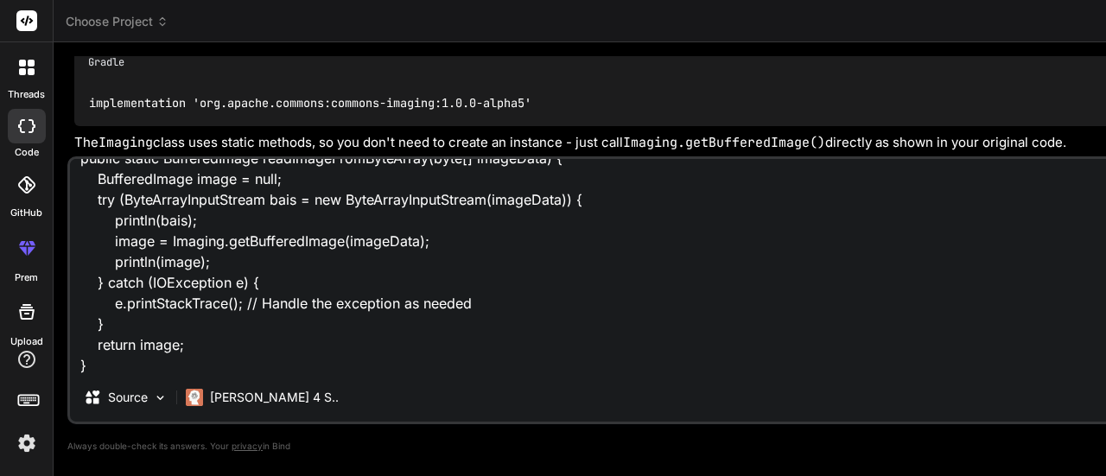
type textarea "x"
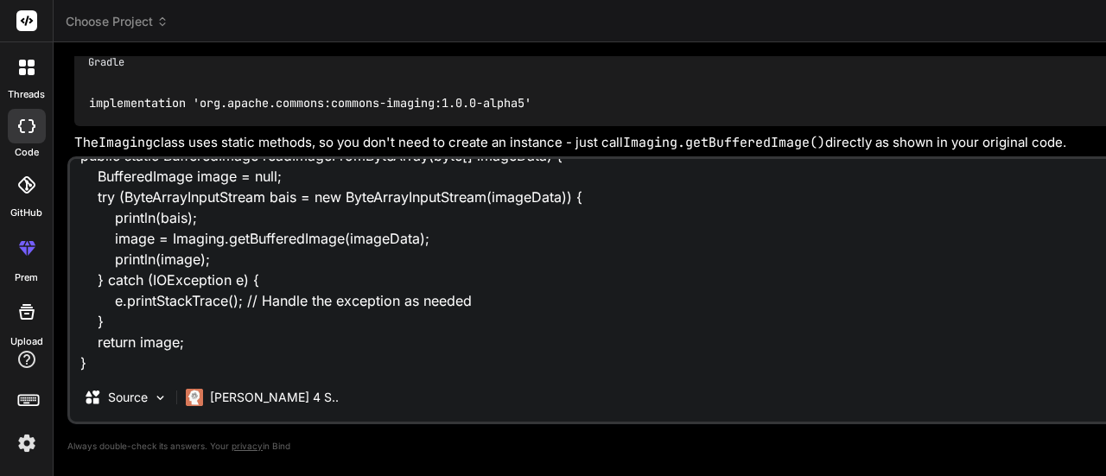
scroll to position [45, 0]
paste textarea "Cannot resolve symbol 'Imaging'"
type textarea "public static BufferedImage readImageFromByteArray(byte[] imageData) { Buffered…"
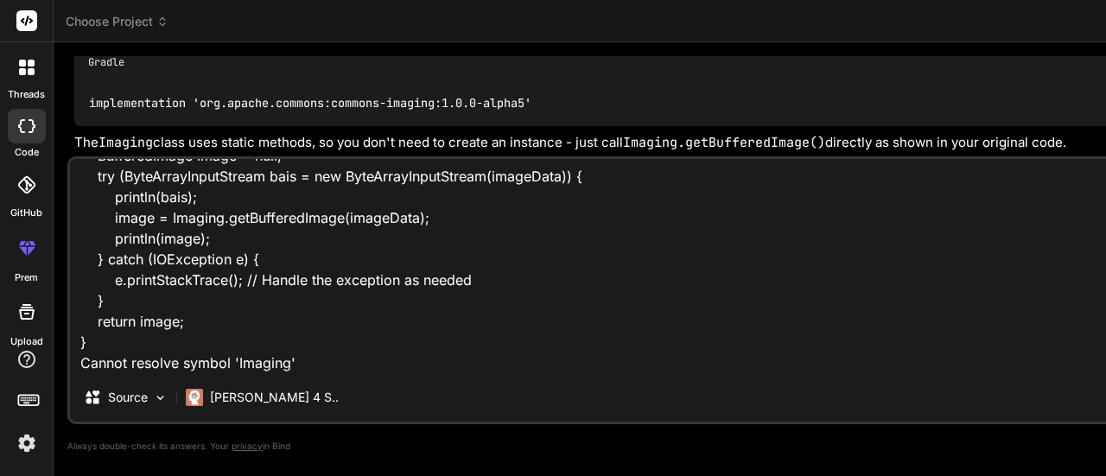
type textarea "x"
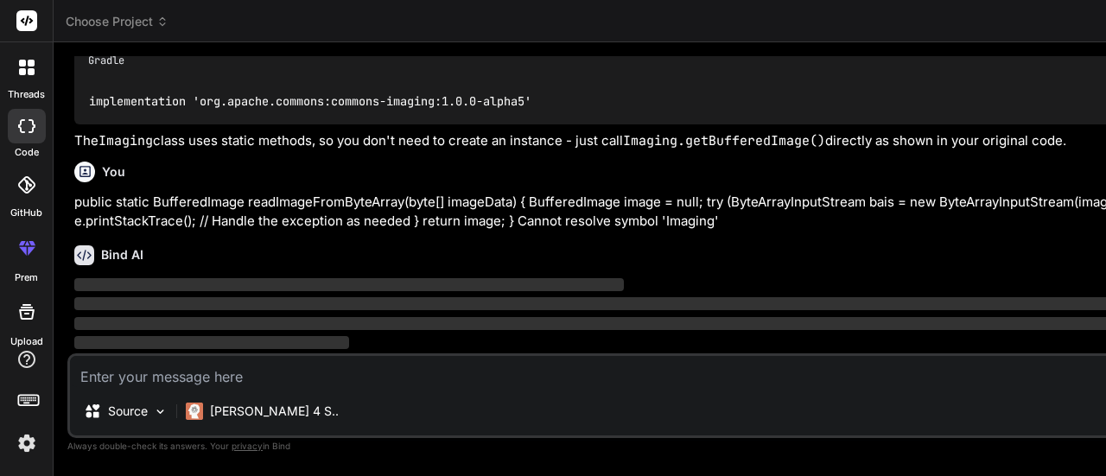
scroll to position [2838, 0]
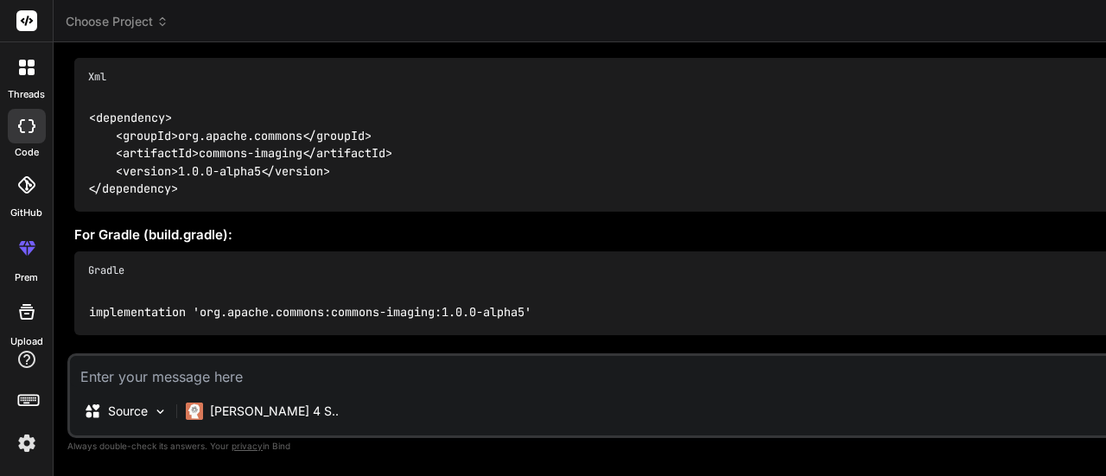
type textarea "x"
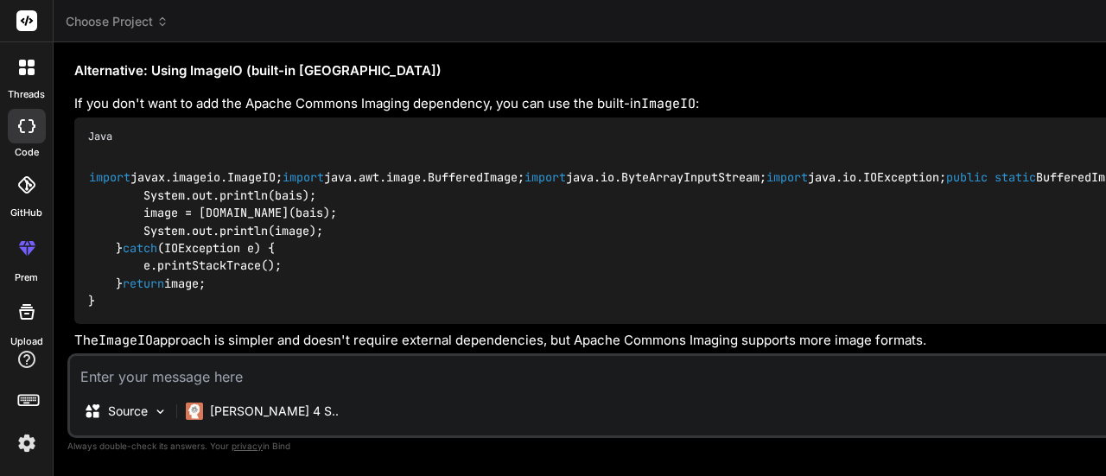
scroll to position [4107, 0]
click at [256, 189] on code "import javax.imageio.ImageIO; import java.awt.image.BufferedImage; import java.…" at bounding box center [1083, 238] width 1991 height 141
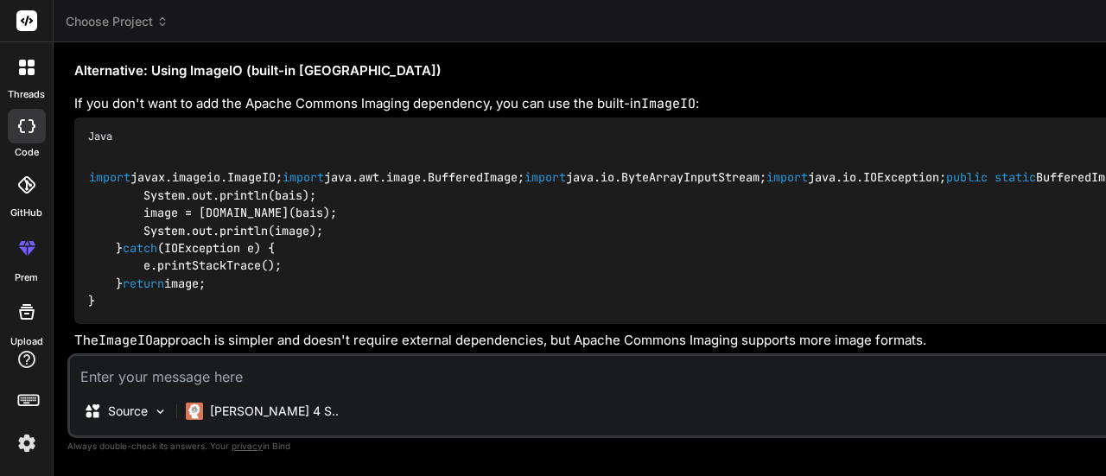
copy code "import org.apache.commons.imaging.Imaging;"
